Goal: Task Accomplishment & Management: Manage account settings

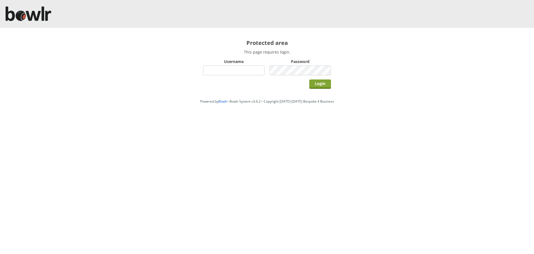
type input "root"
click at [323, 84] on input "Login" at bounding box center [321, 83] width 22 height 9
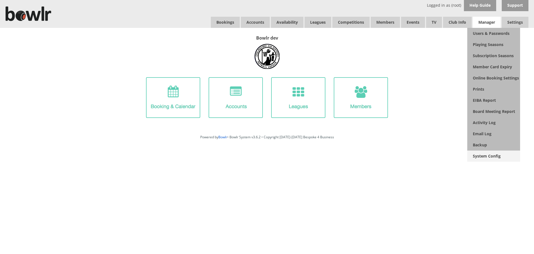
click at [490, 153] on link "System Config" at bounding box center [494, 155] width 53 height 11
